Goal: Task Accomplishment & Management: Manage account settings

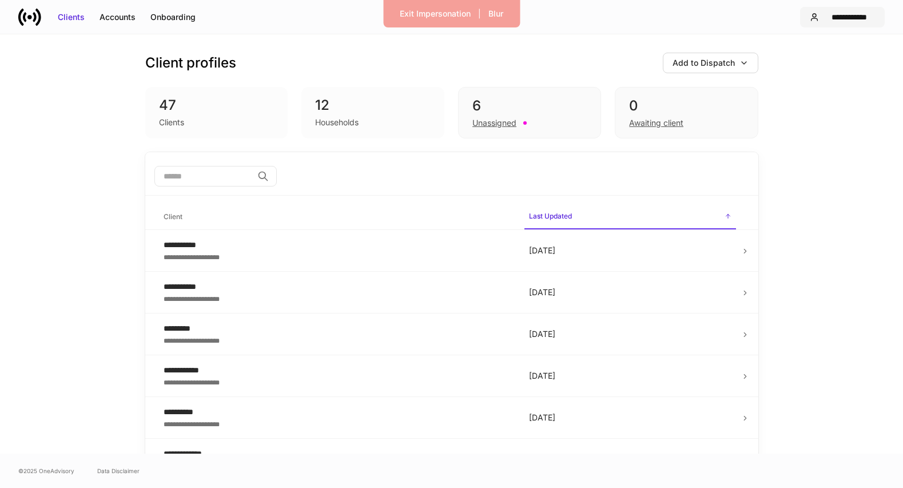
click at [846, 18] on div "**********" at bounding box center [849, 16] width 52 height 11
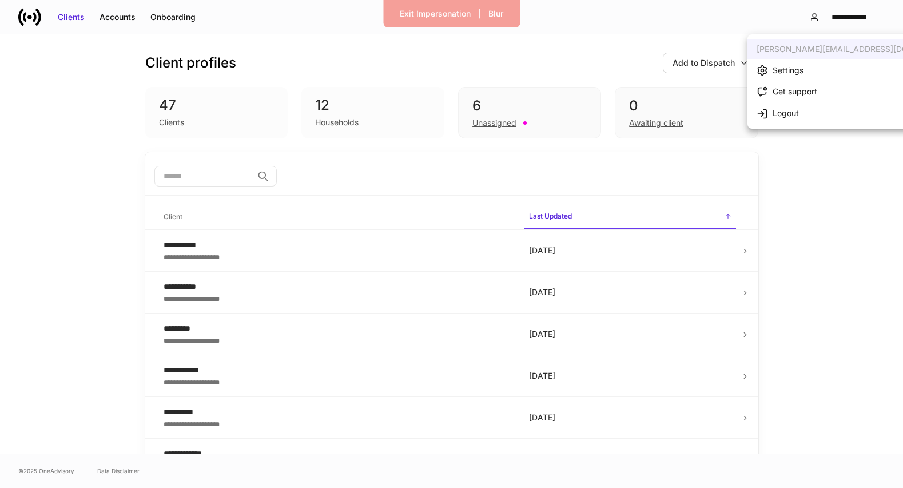
click at [822, 68] on li "Settings" at bounding box center [858, 69] width 222 height 21
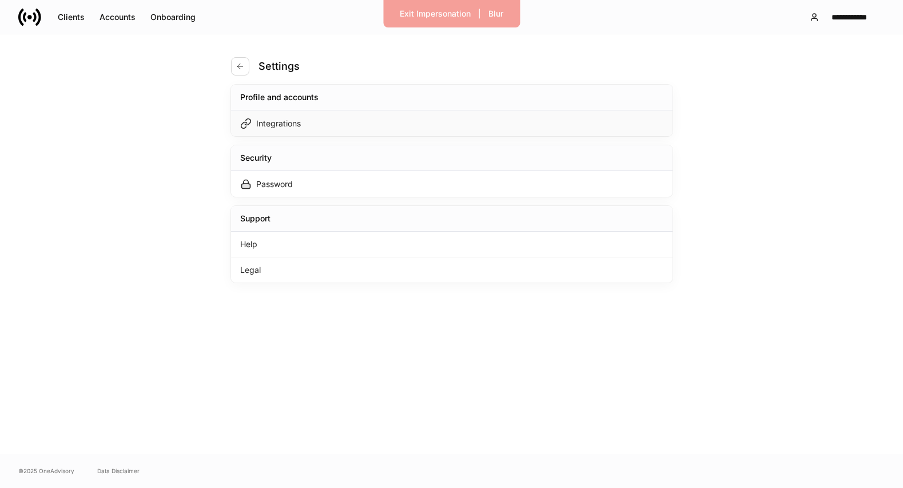
click at [482, 118] on div "Integrations" at bounding box center [451, 123] width 441 height 26
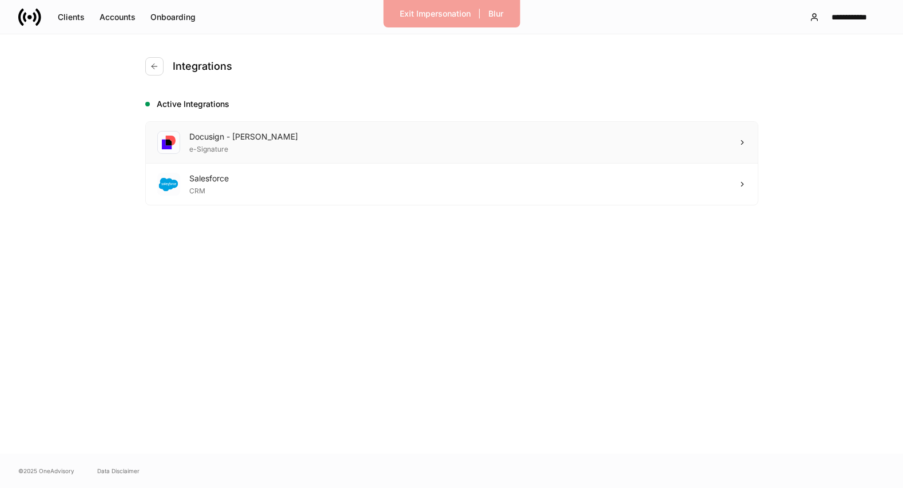
click at [482, 142] on div "Docusign - [PERSON_NAME] e-Signature" at bounding box center [452, 143] width 612 height 42
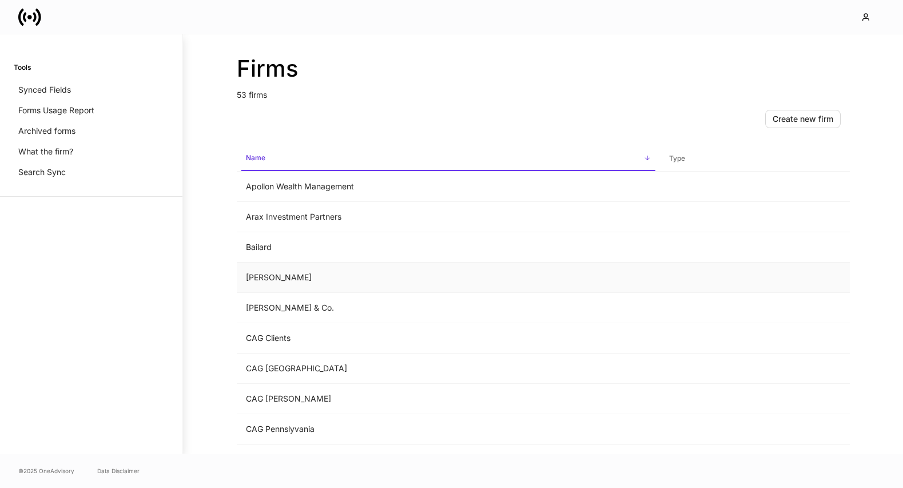
click at [388, 288] on td "Balentine" at bounding box center [448, 277] width 423 height 30
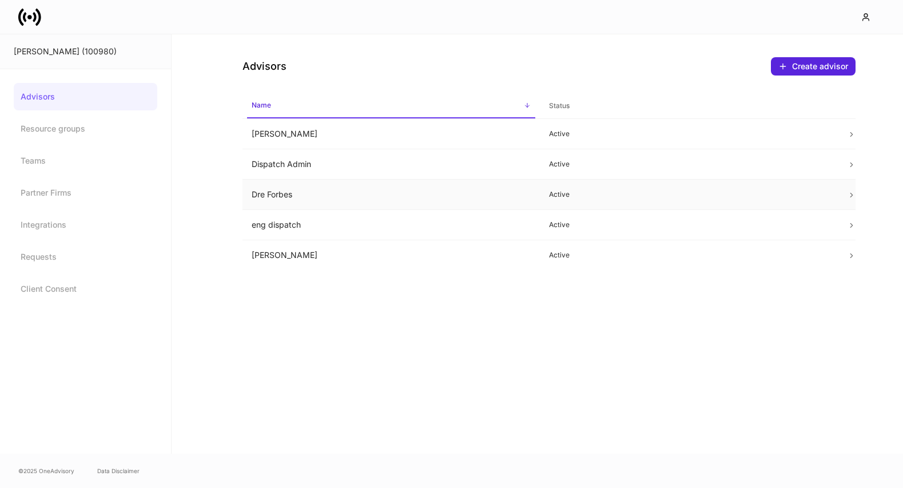
click at [601, 196] on p "Active" at bounding box center [689, 194] width 280 height 9
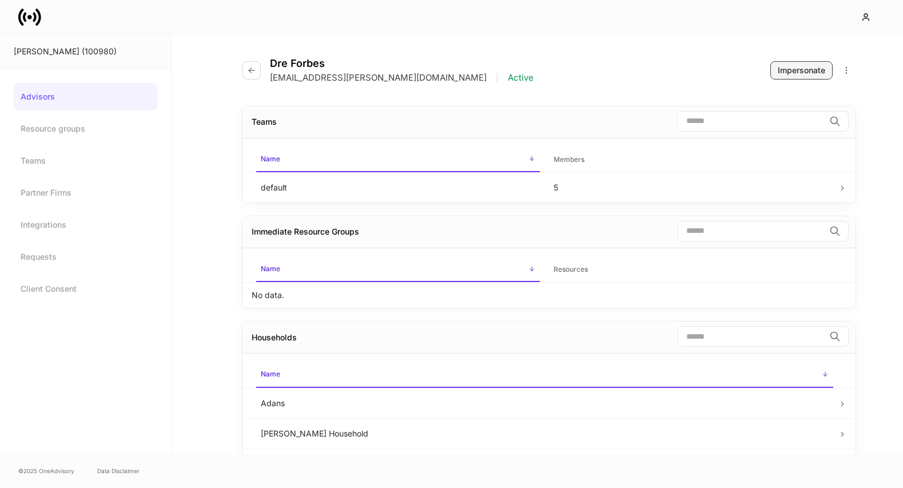
click at [797, 72] on div "Impersonate" at bounding box center [800, 70] width 47 height 11
